Goal: Task Accomplishment & Management: Use online tool/utility

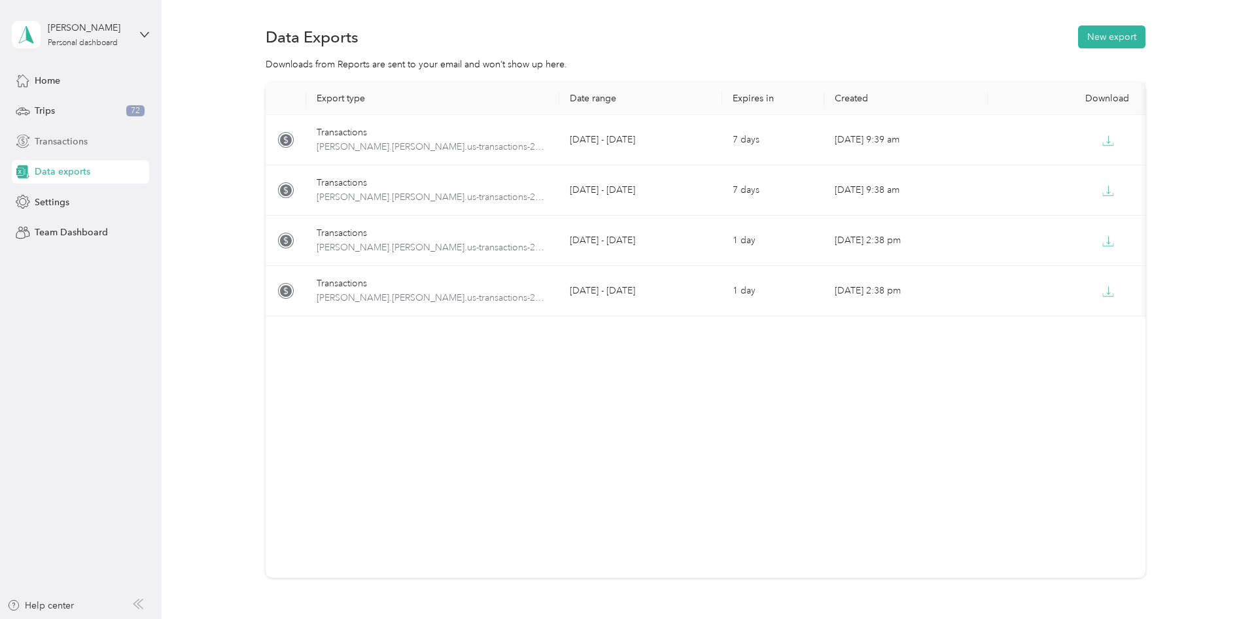
click at [61, 135] on span "Transactions" at bounding box center [61, 142] width 53 height 14
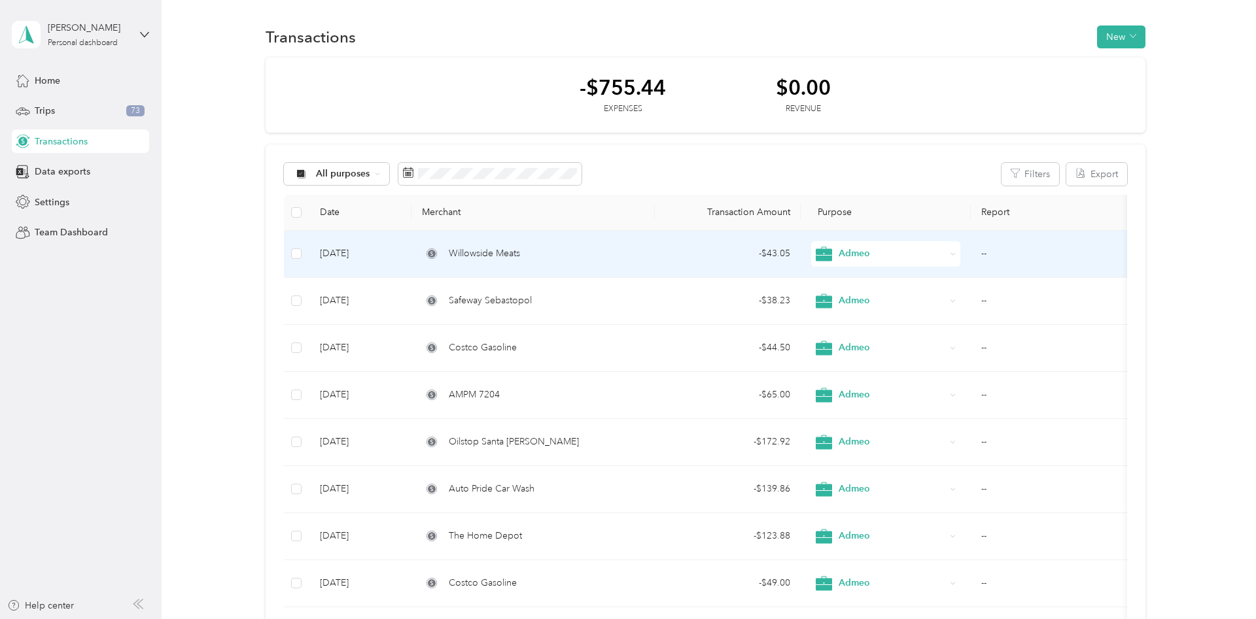
click at [583, 254] on div "Willowside Meats" at bounding box center [533, 254] width 222 height 14
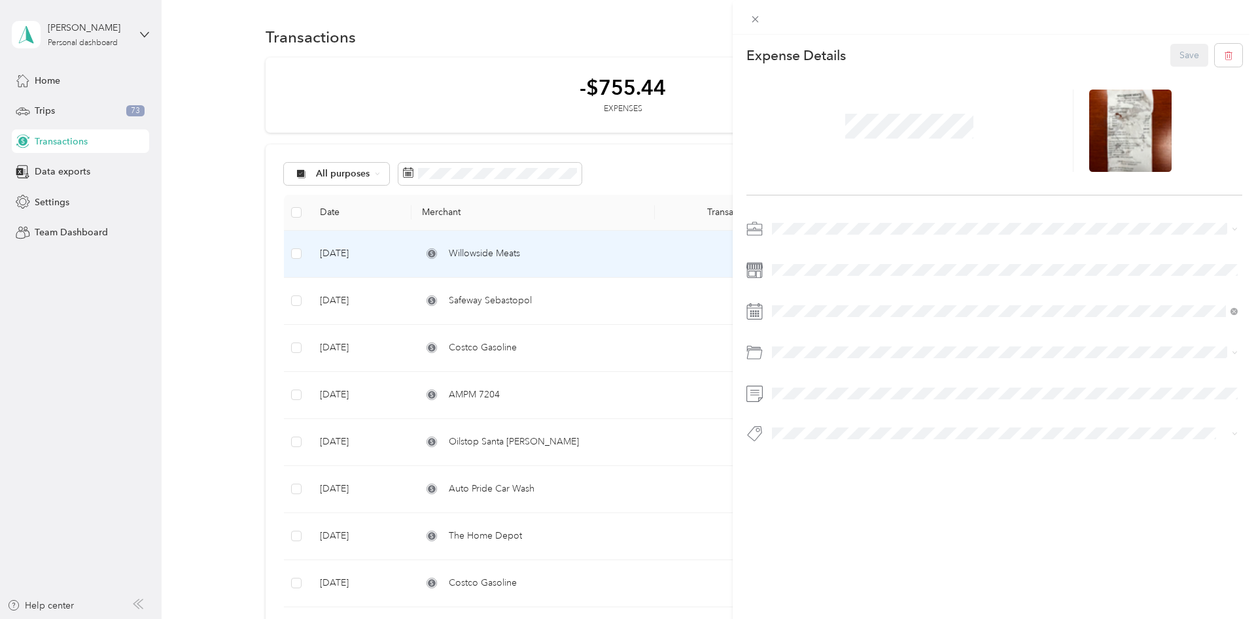
click at [625, 196] on div "This expense cannot be edited because it is either under review, approved, or p…" at bounding box center [628, 309] width 1256 height 619
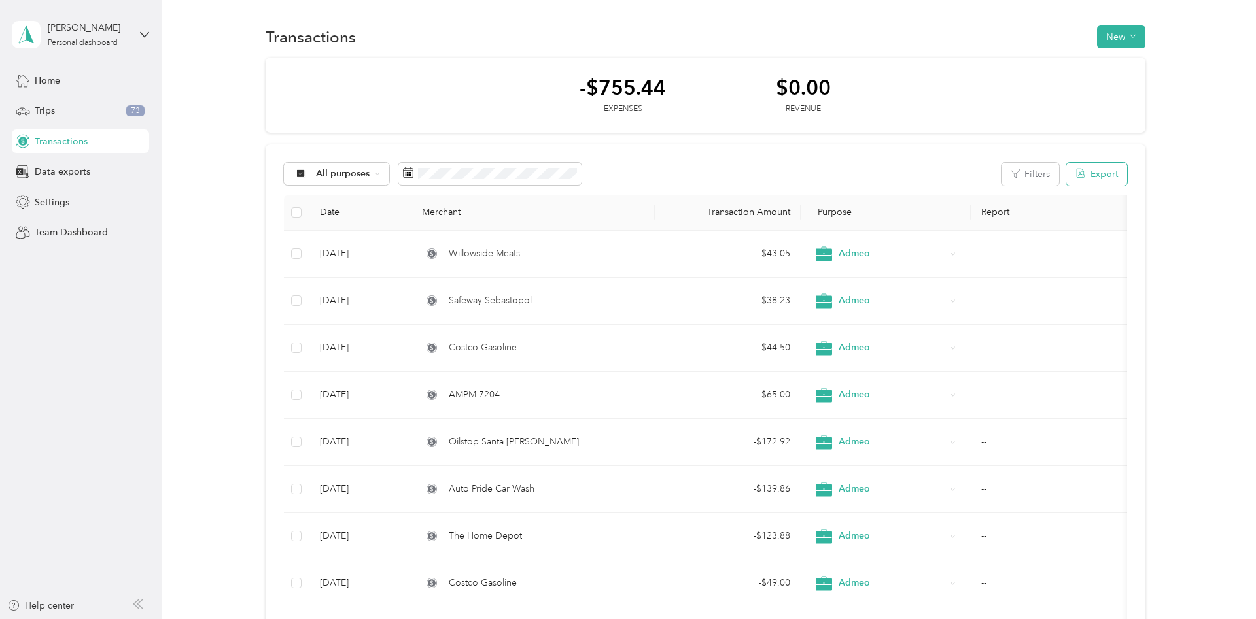
click at [1101, 173] on button "Export" at bounding box center [1096, 174] width 61 height 23
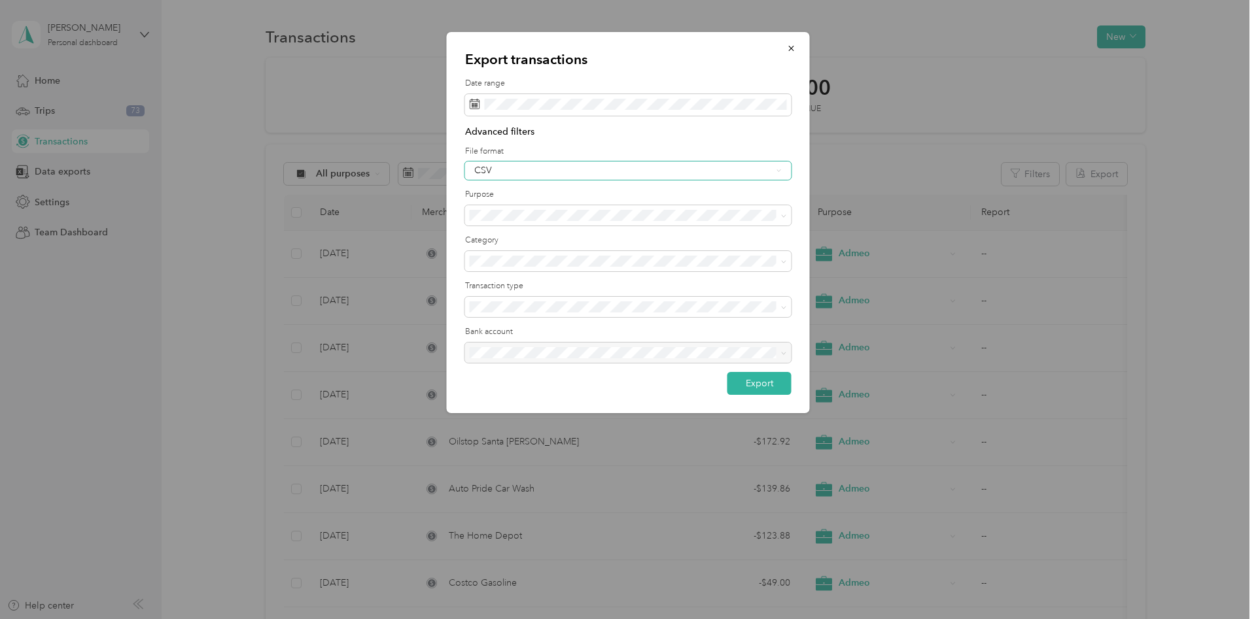
click at [651, 173] on div "CSV" at bounding box center [623, 170] width 298 height 9
click at [632, 214] on div "Excel" at bounding box center [628, 216] width 308 height 14
click at [758, 388] on button "Export" at bounding box center [759, 383] width 64 height 23
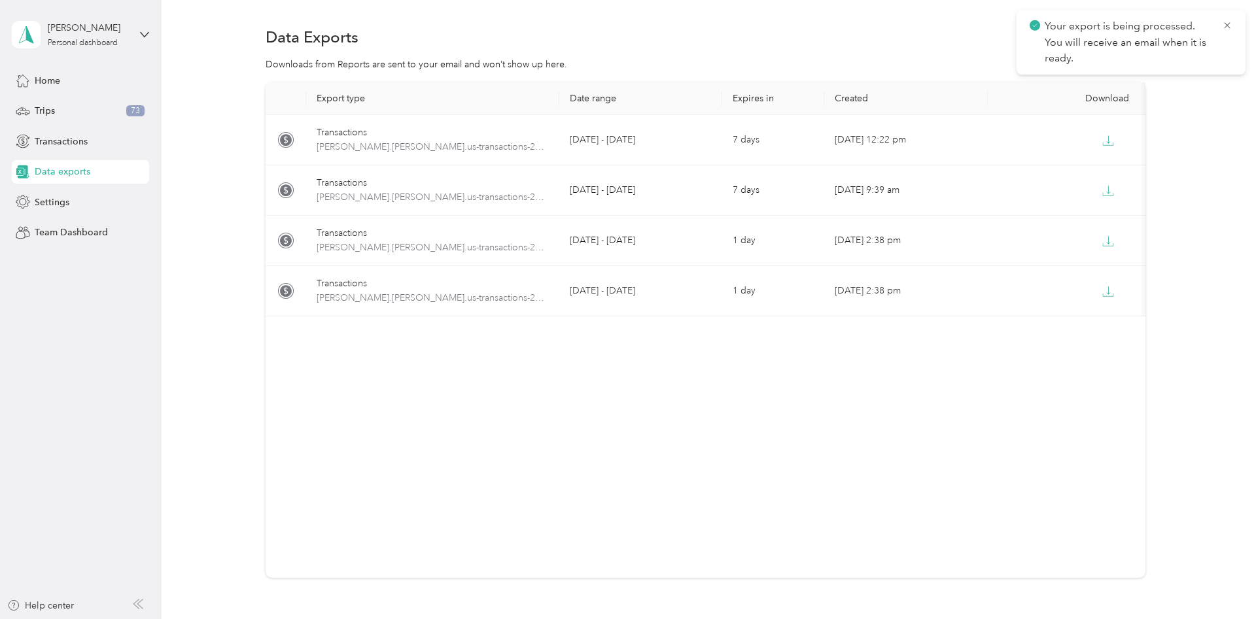
click at [1220, 24] on span "Your export is being processed. You will receive an email when it is ready." at bounding box center [1130, 42] width 203 height 48
click at [69, 148] on div "Transactions" at bounding box center [80, 142] width 137 height 24
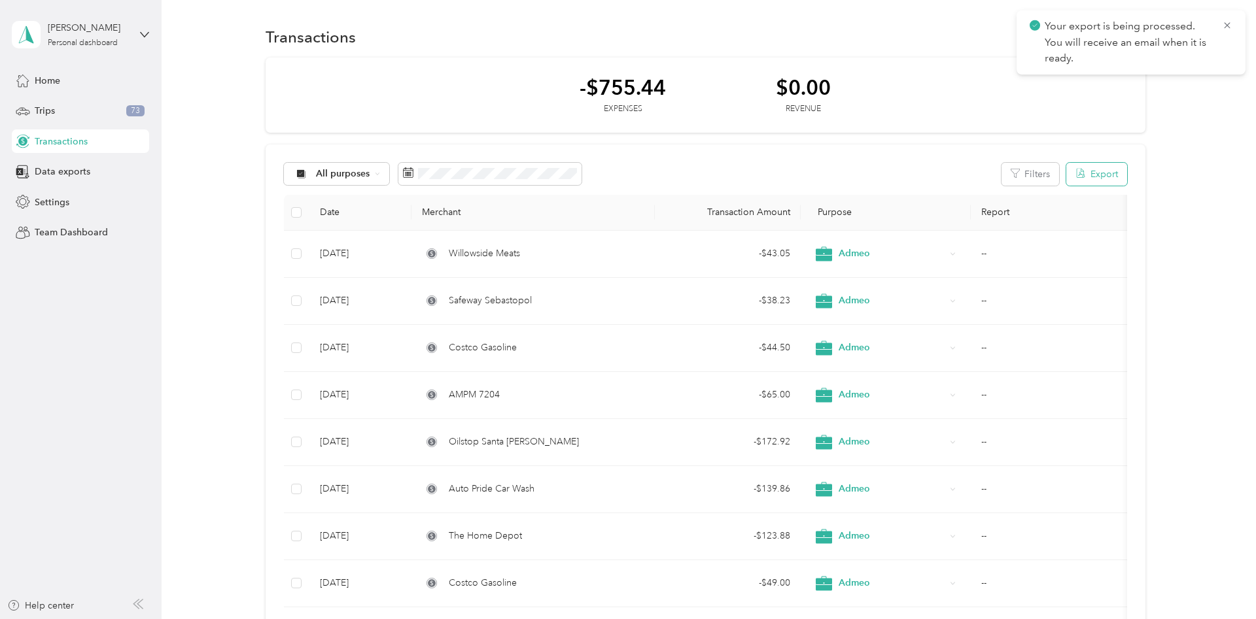
click at [1110, 177] on button "Export" at bounding box center [1096, 174] width 61 height 23
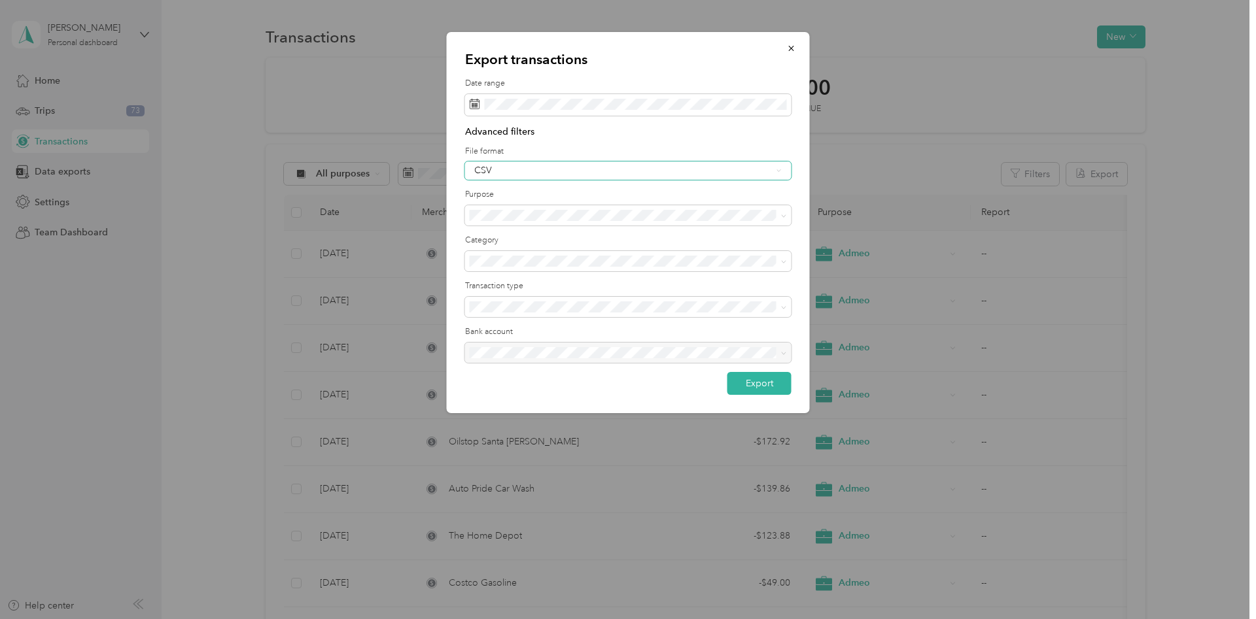
click at [718, 177] on div "CSV" at bounding box center [628, 171] width 326 height 18
click at [579, 241] on div "PDF" at bounding box center [628, 239] width 308 height 14
click at [752, 379] on button "Export" at bounding box center [759, 383] width 64 height 23
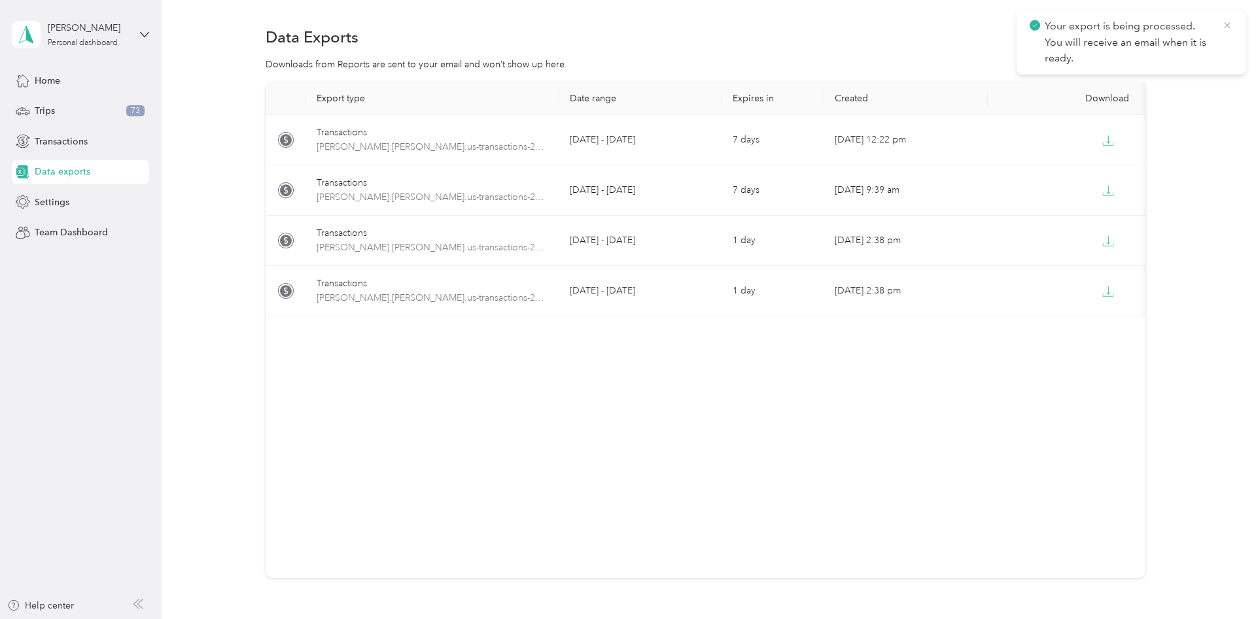
click at [1226, 20] on icon at bounding box center [1227, 26] width 10 height 12
